Goal: Navigation & Orientation: Find specific page/section

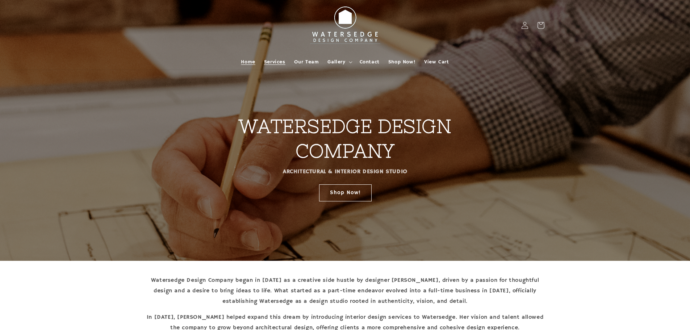
click at [277, 57] on link "Services" at bounding box center [275, 61] width 30 height 15
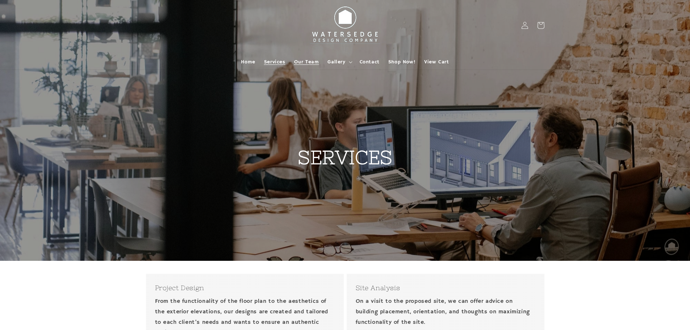
click at [318, 61] on span "Our Team" at bounding box center [306, 62] width 25 height 7
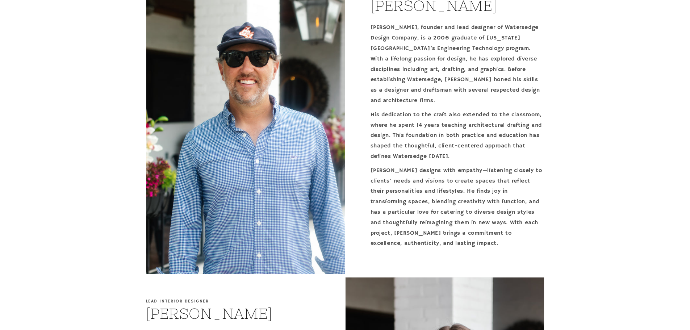
scroll to position [165, 0]
